Goal: Transaction & Acquisition: Download file/media

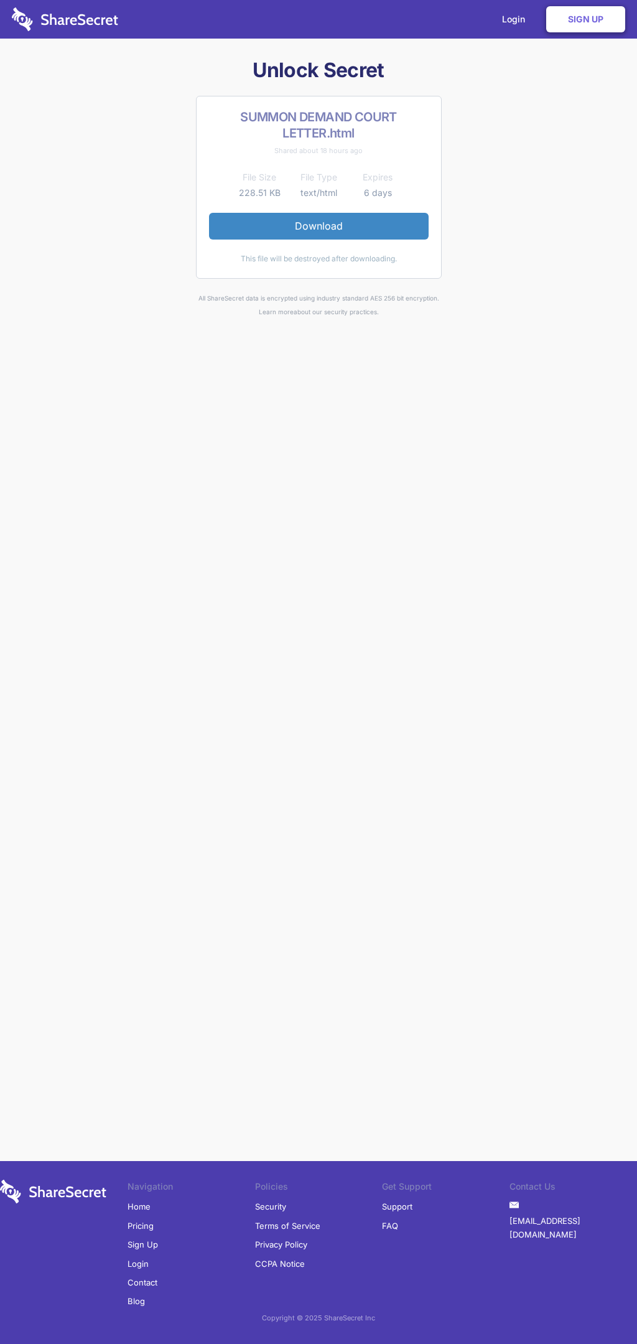
click at [319, 226] on link "Download" at bounding box center [319, 226] width 220 height 26
